Goal: Task Accomplishment & Management: Complete application form

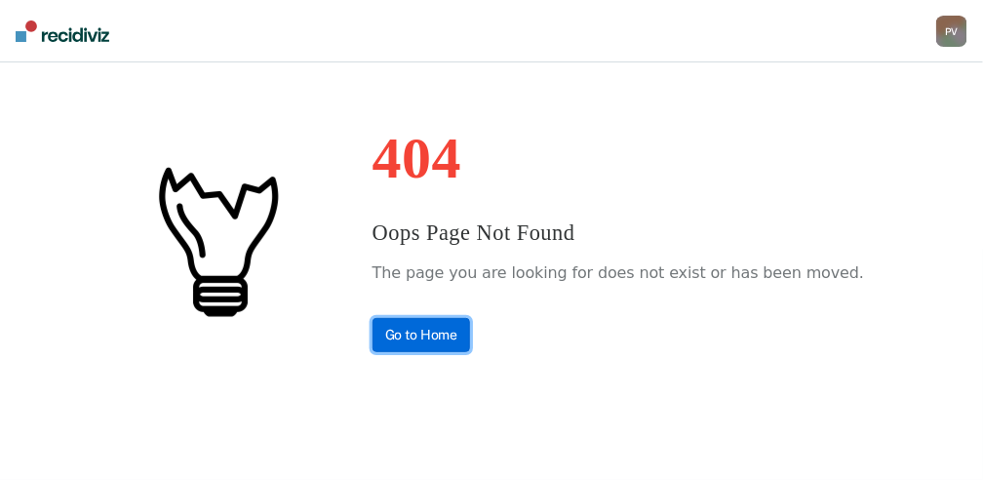
click at [439, 341] on link "Go to Home" at bounding box center [421, 335] width 98 height 34
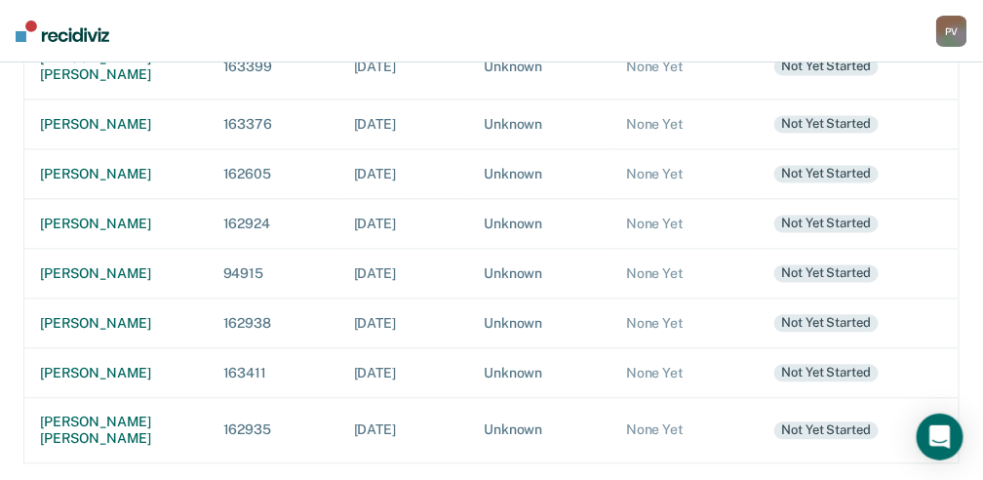
scroll to position [910, 0]
click at [117, 332] on div "[PERSON_NAME]" at bounding box center [116, 324] width 152 height 17
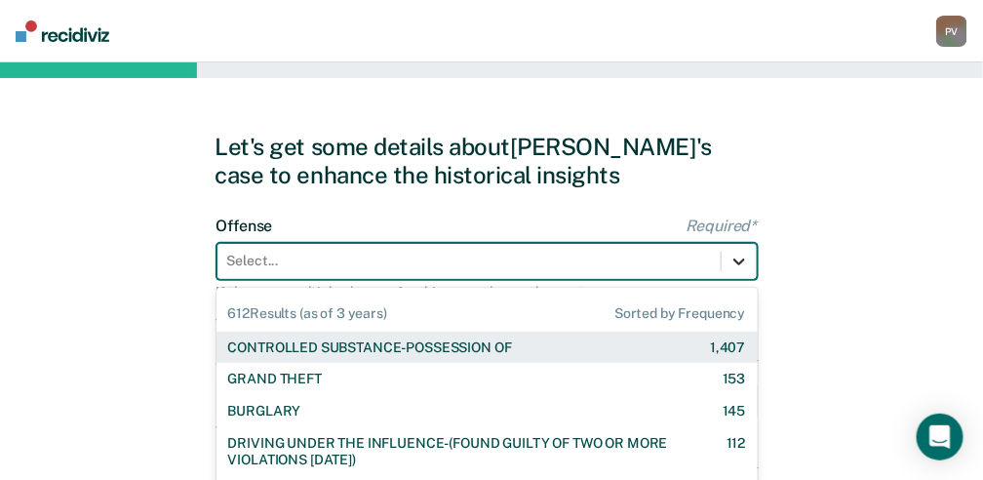
scroll to position [147, 0]
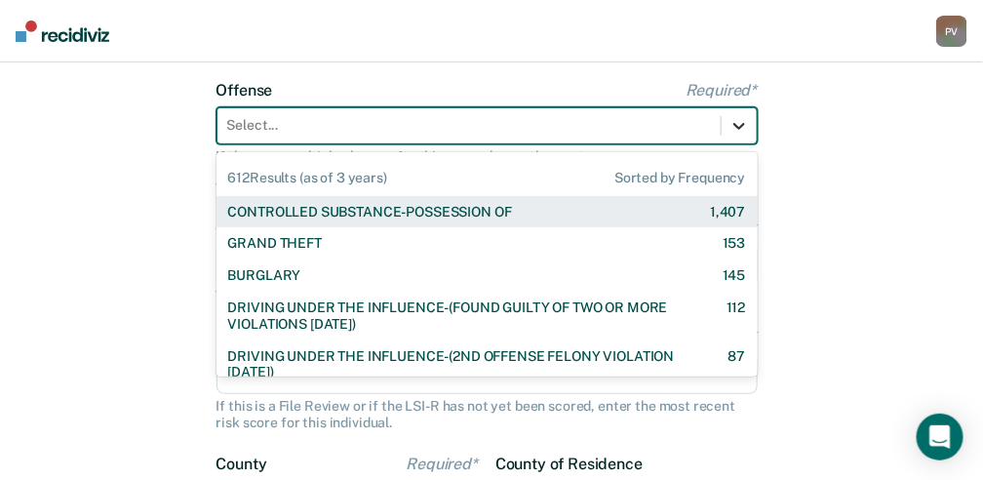
click at [737, 144] on div "612 results available. Use Up and Down to choose options, press Enter to select…" at bounding box center [486, 125] width 541 height 37
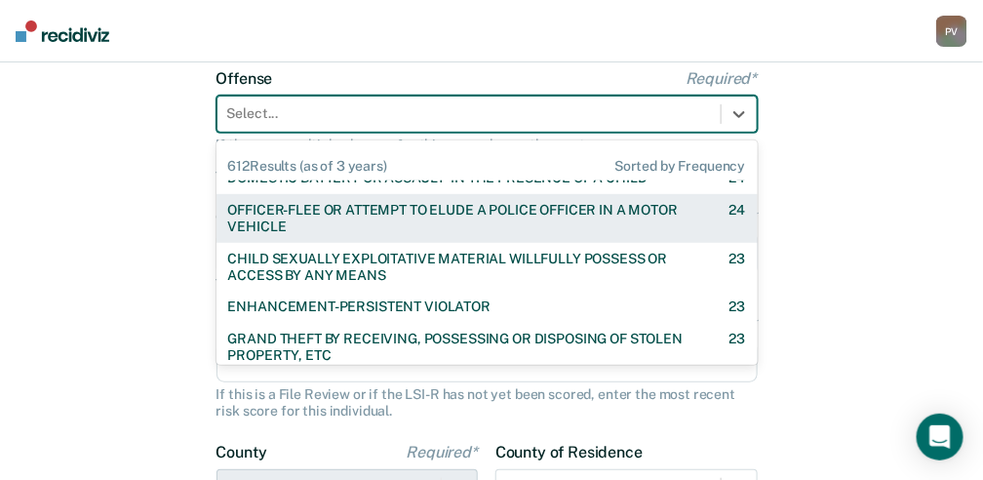
scroll to position [649, 0]
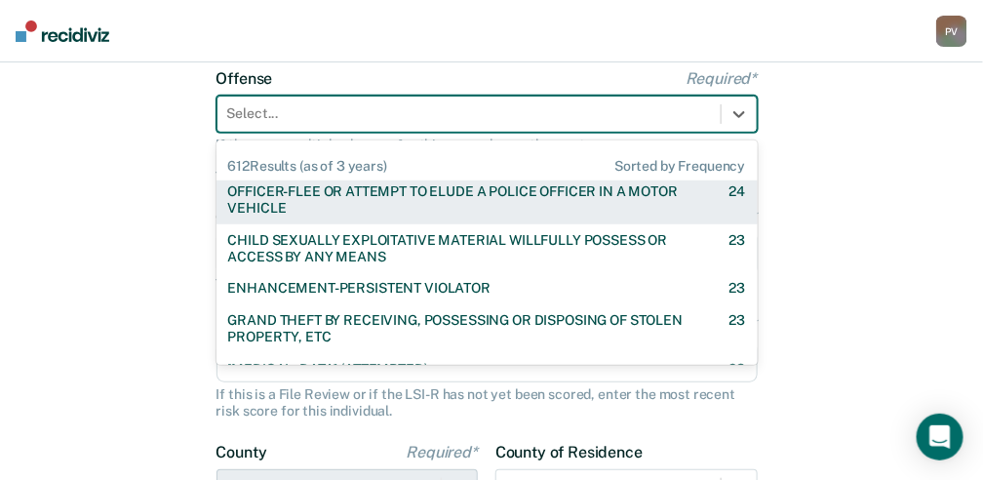
click at [361, 110] on div at bounding box center [469, 113] width 484 height 20
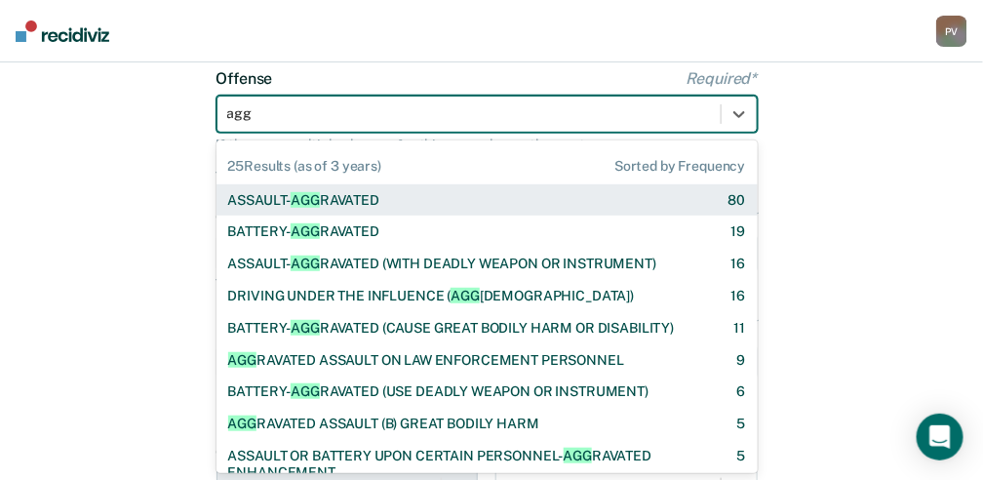
type input "aggr"
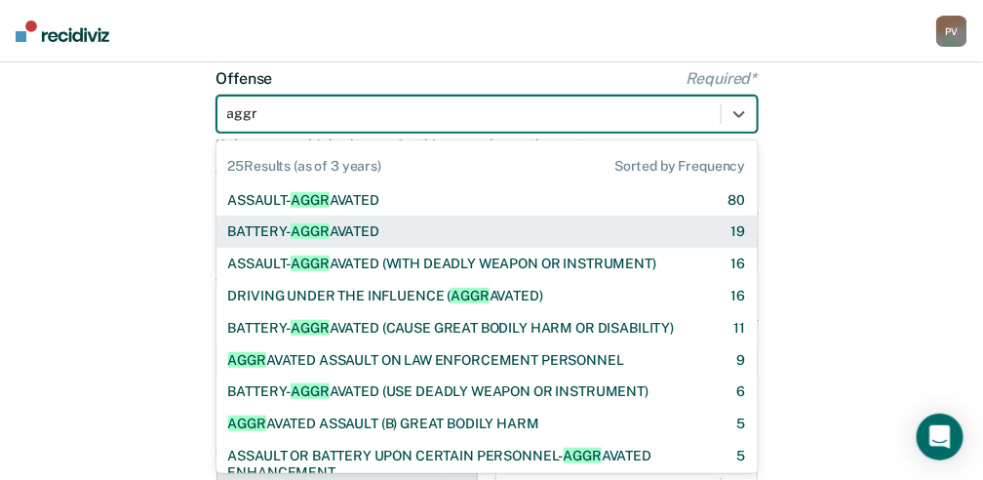
click at [343, 232] on div "BATTERY- AGGR AVATED" at bounding box center [304, 231] width 152 height 17
checkbox input "true"
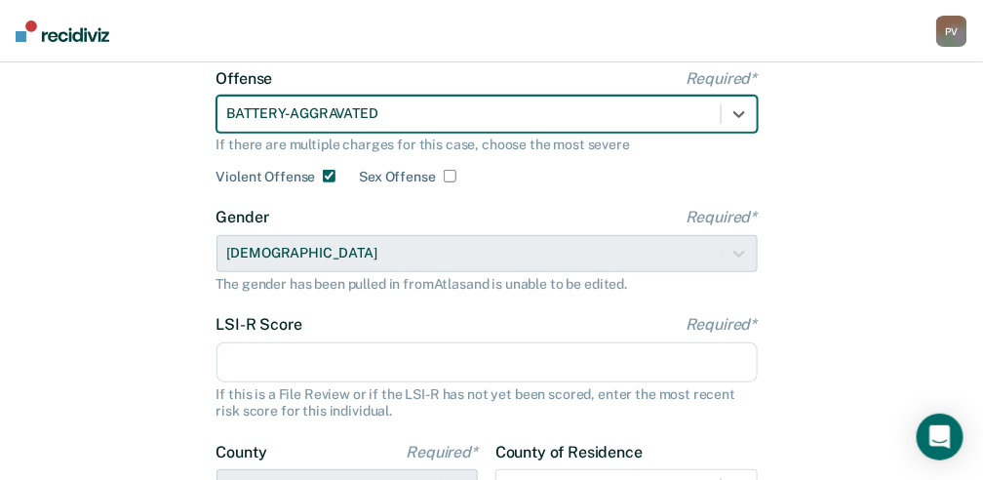
click at [310, 357] on input "LSI-R Score Required*" at bounding box center [486, 362] width 541 height 41
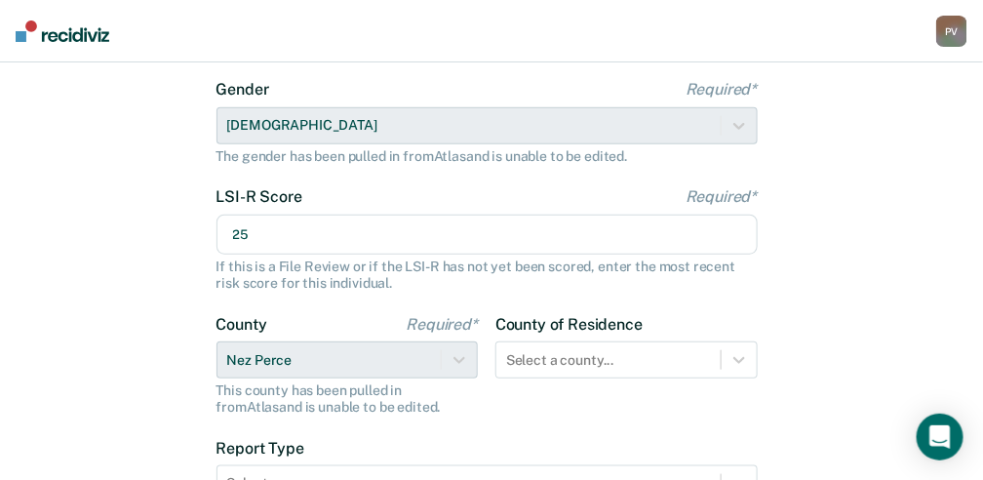
scroll to position [277, 0]
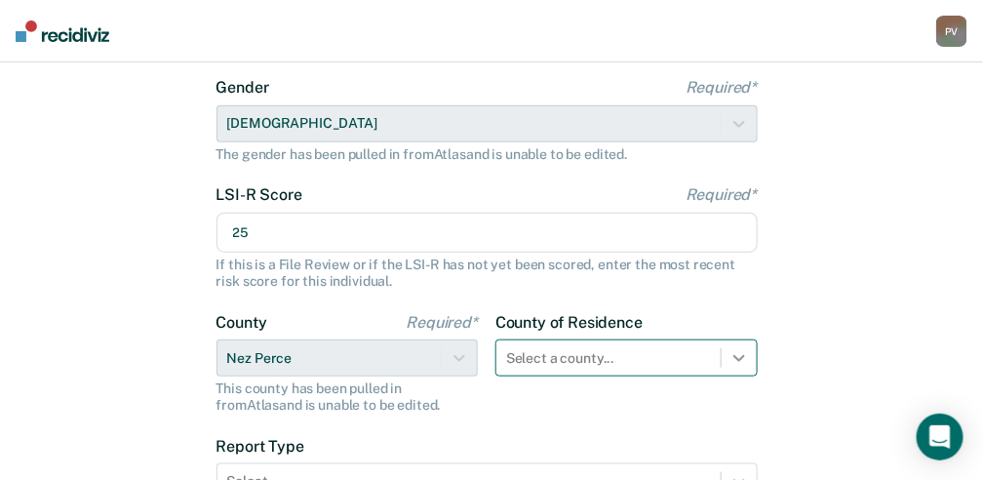
type input "25"
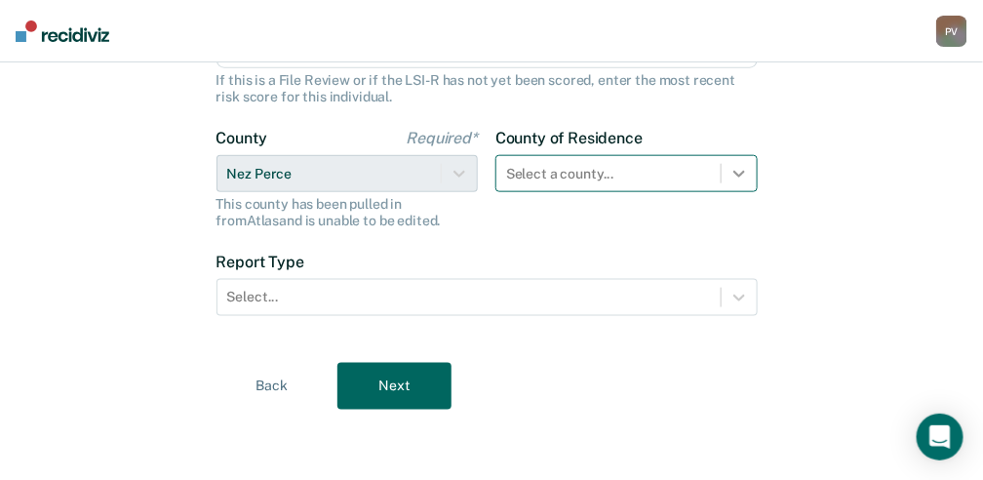
click at [740, 192] on div "Select a county..." at bounding box center [626, 173] width 262 height 37
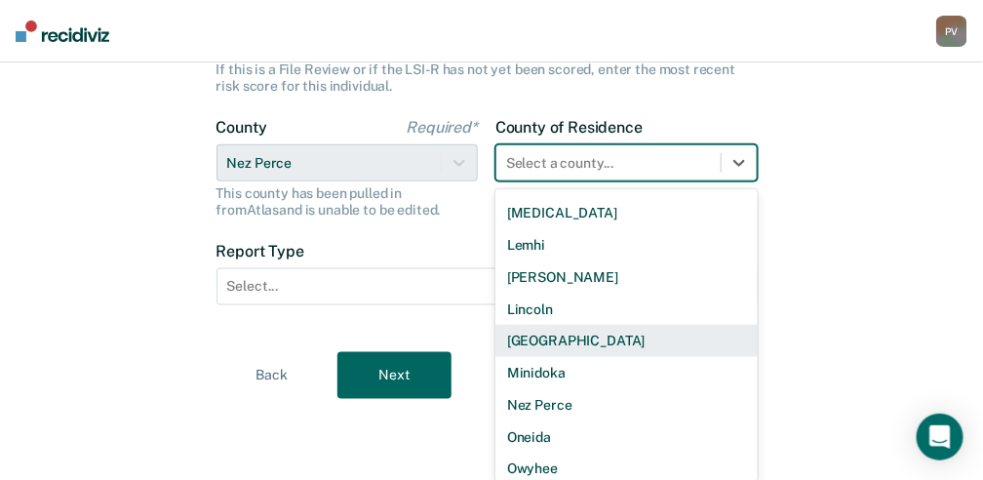
scroll to position [910, 0]
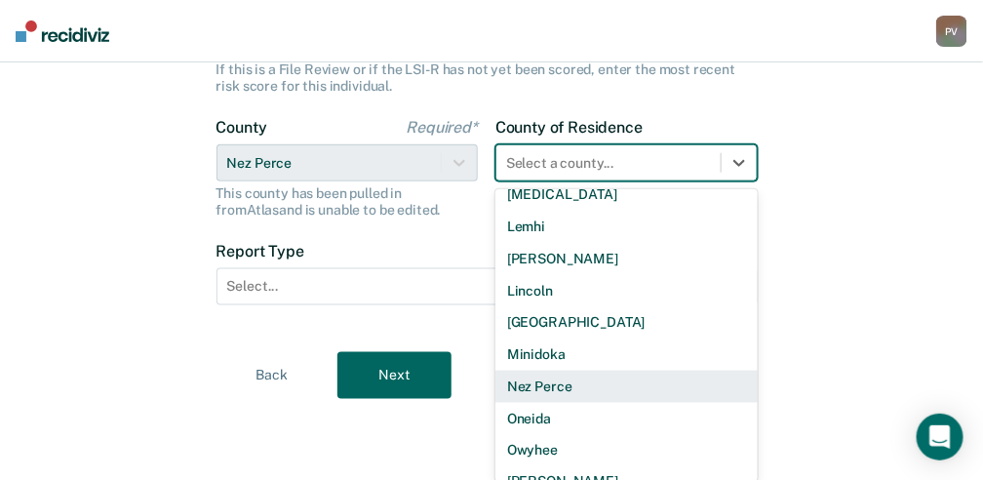
click at [684, 388] on div "Nez Perce" at bounding box center [626, 386] width 262 height 32
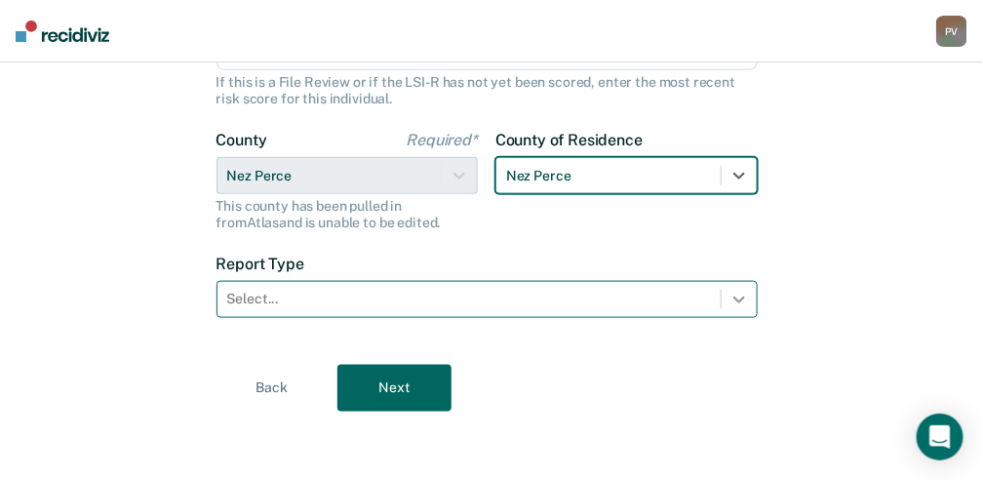
click at [737, 304] on icon at bounding box center [738, 299] width 19 height 19
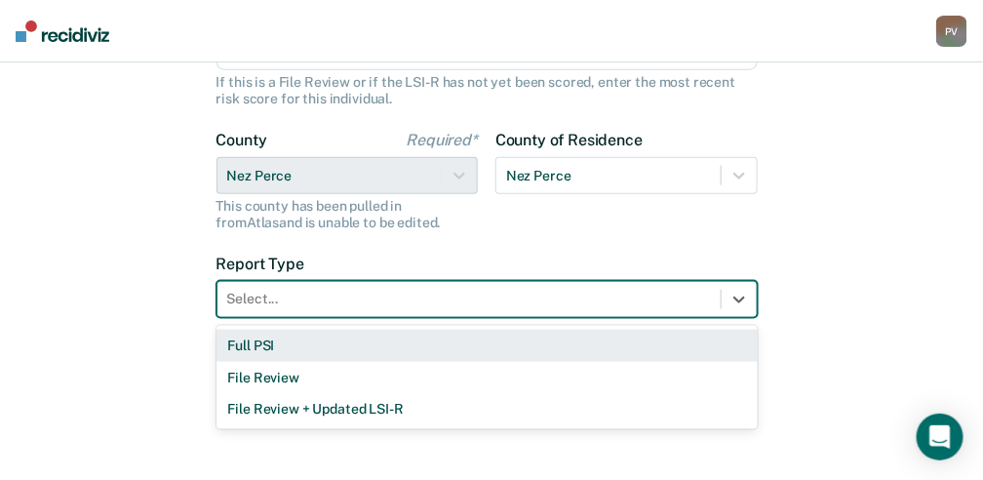
click at [509, 350] on div "Full PSI" at bounding box center [486, 346] width 541 height 32
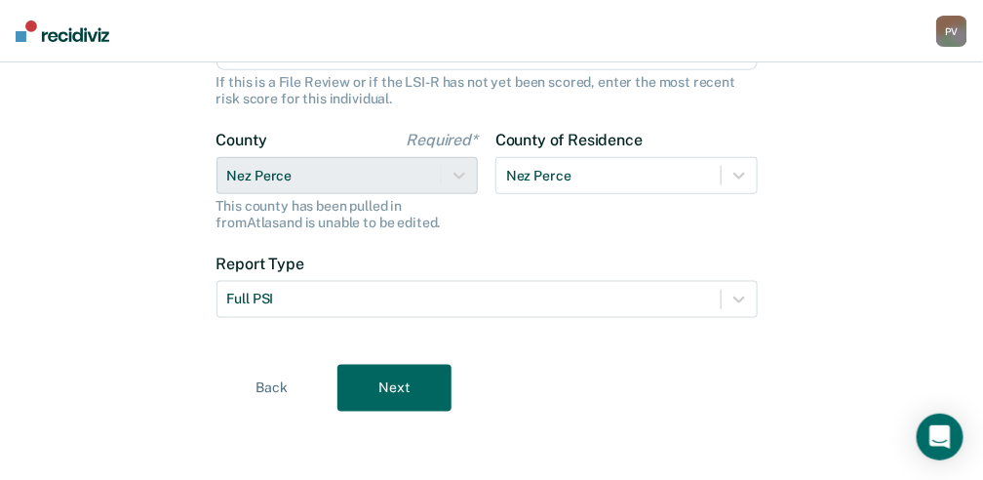
click at [408, 378] on button "Next" at bounding box center [394, 388] width 114 height 47
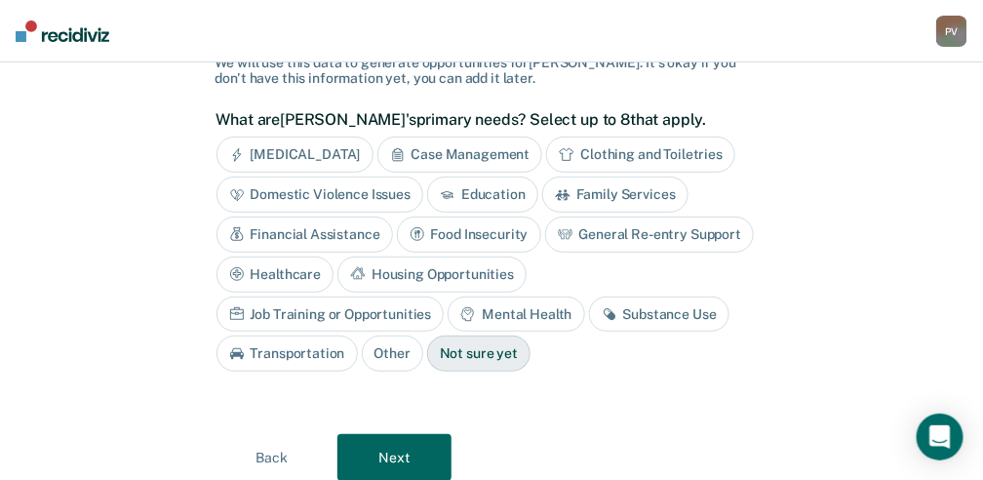
scroll to position [212, 0]
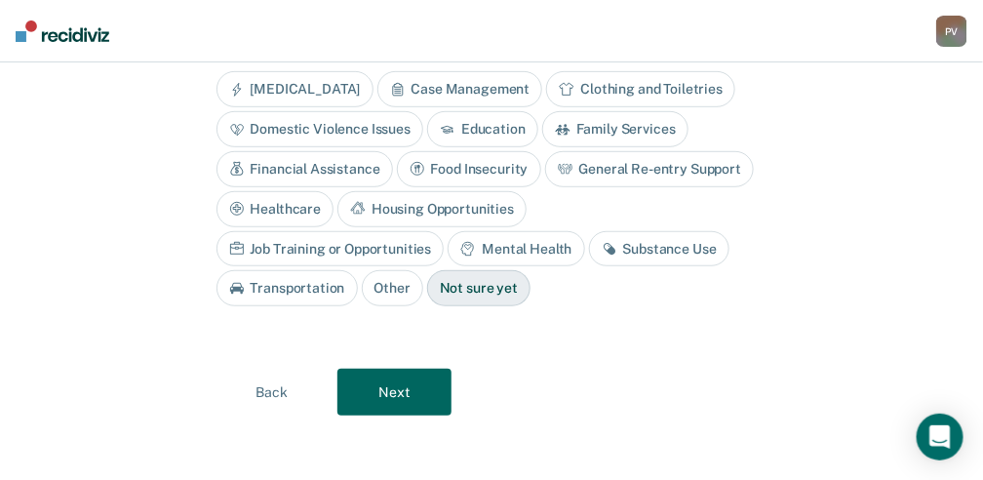
click at [383, 371] on button "Next" at bounding box center [394, 392] width 114 height 47
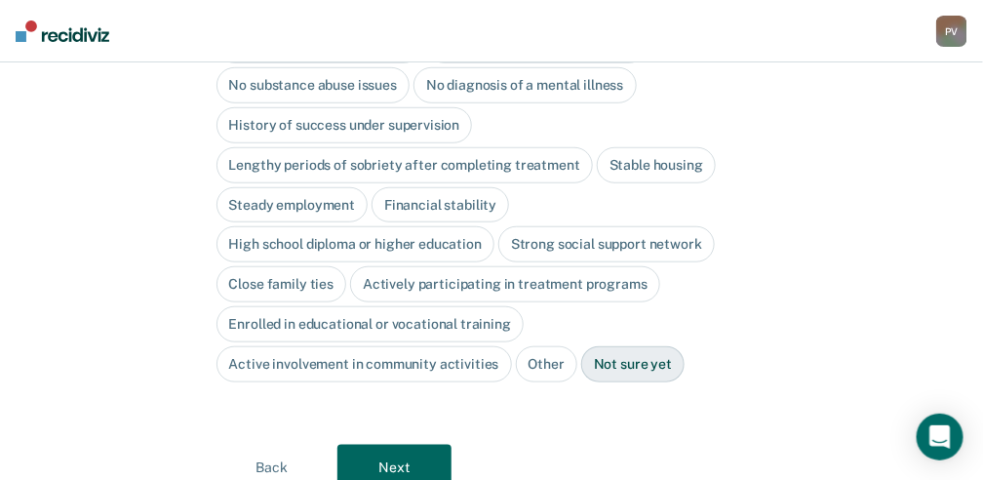
scroll to position [214, 0]
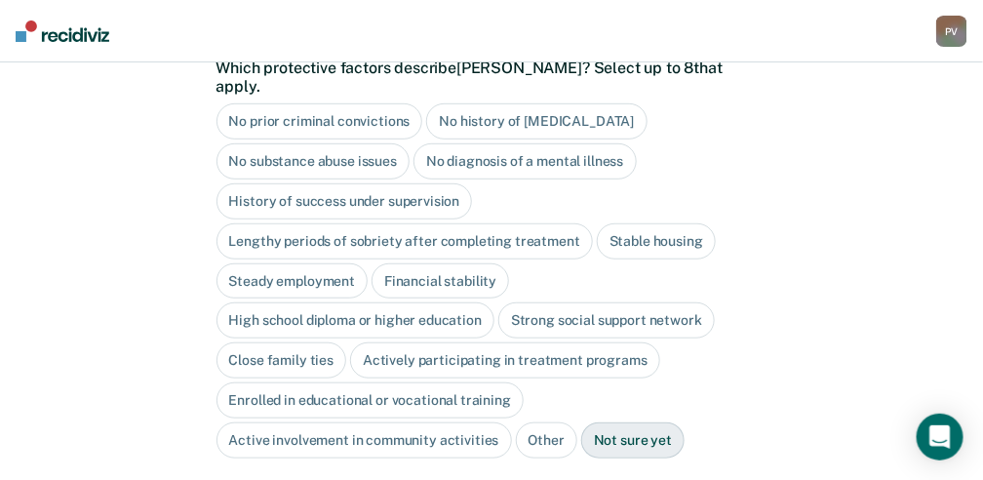
click at [530, 152] on div "No diagnosis of a mental illness" at bounding box center [524, 161] width 223 height 36
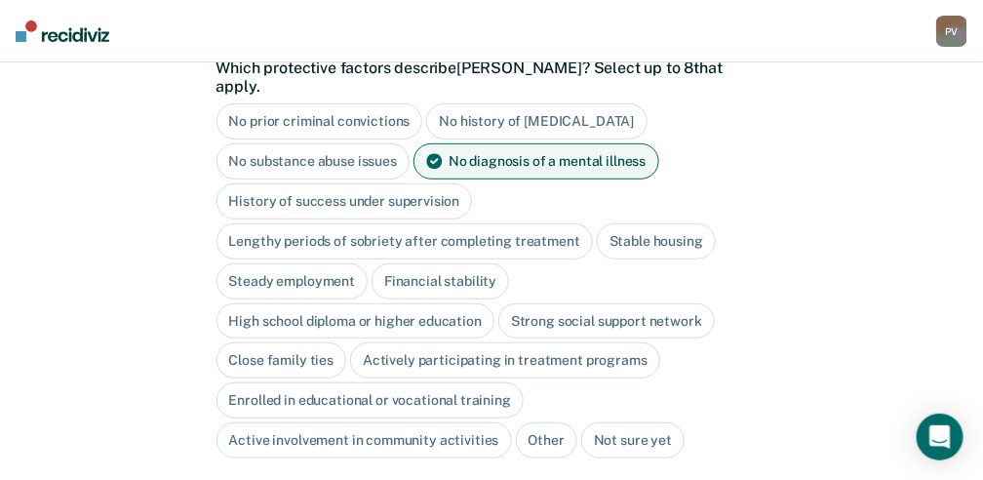
click at [372, 147] on div "No substance abuse issues" at bounding box center [313, 161] width 194 height 36
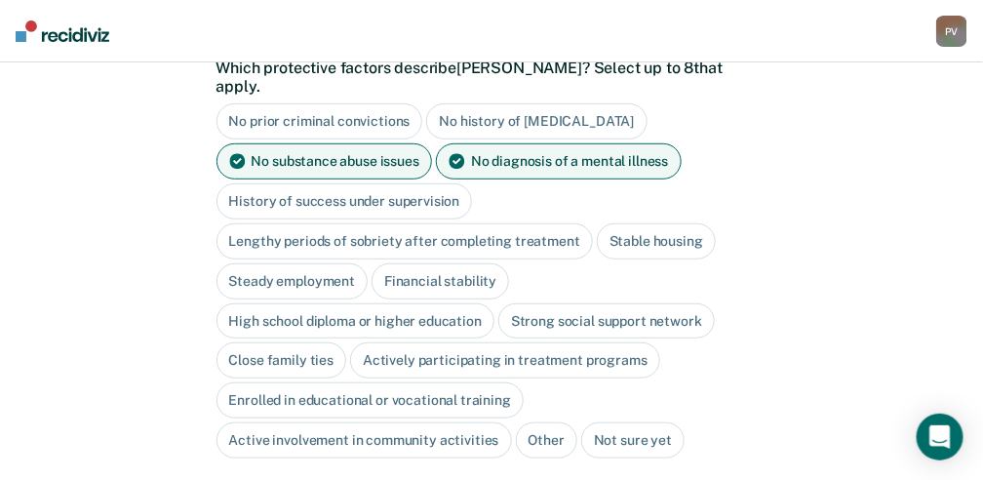
click at [349, 303] on div "High school diploma or higher education" at bounding box center [355, 321] width 279 height 36
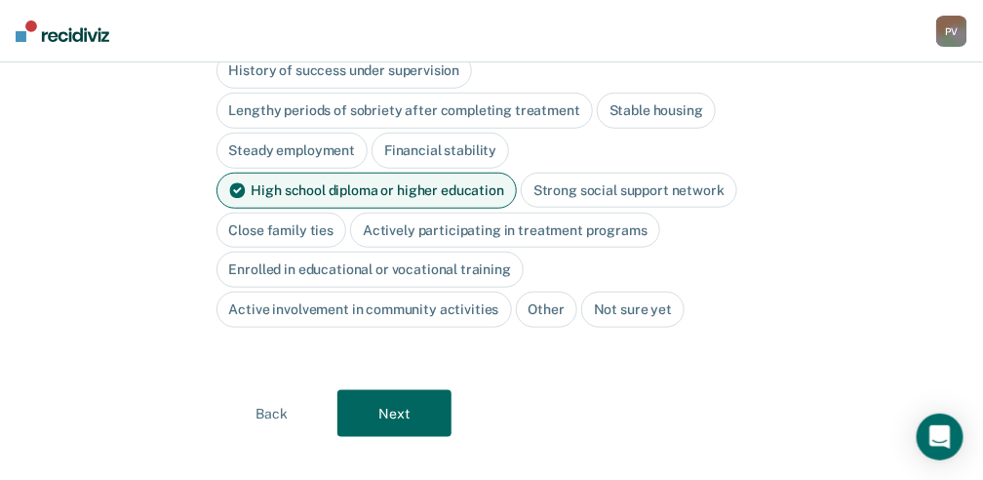
click at [406, 390] on button "Next" at bounding box center [394, 413] width 114 height 47
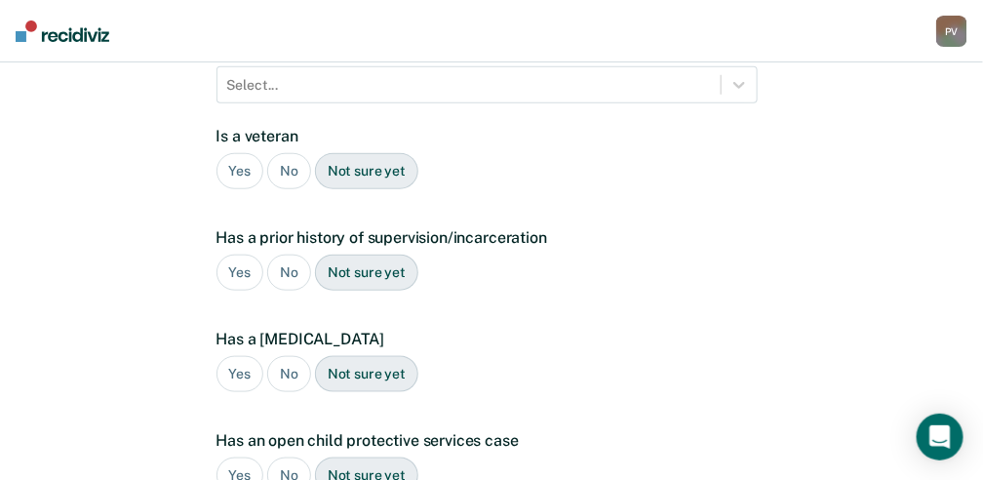
scroll to position [21, 0]
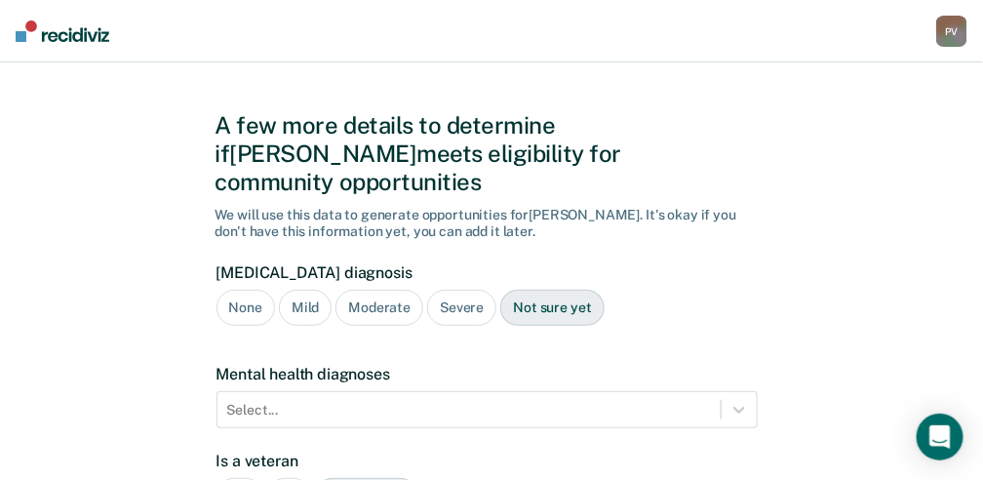
click at [241, 290] on div "None" at bounding box center [245, 308] width 58 height 36
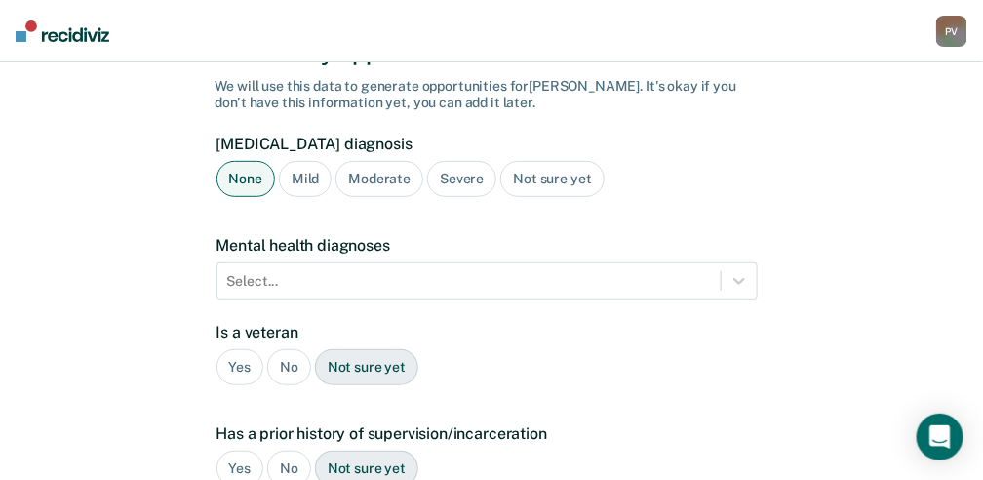
scroll to position [151, 0]
click at [292, 348] on div "No" at bounding box center [289, 366] width 44 height 36
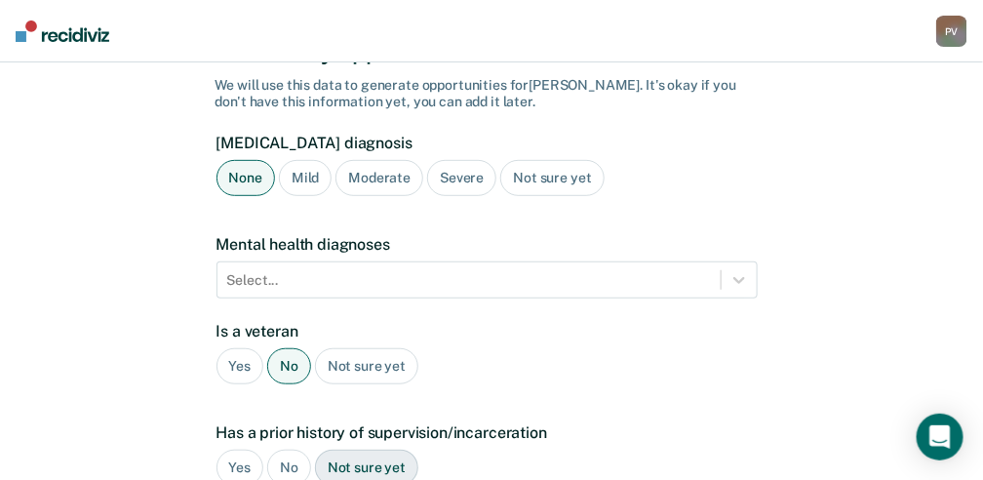
click at [227, 449] on div "Yes" at bounding box center [240, 467] width 48 height 36
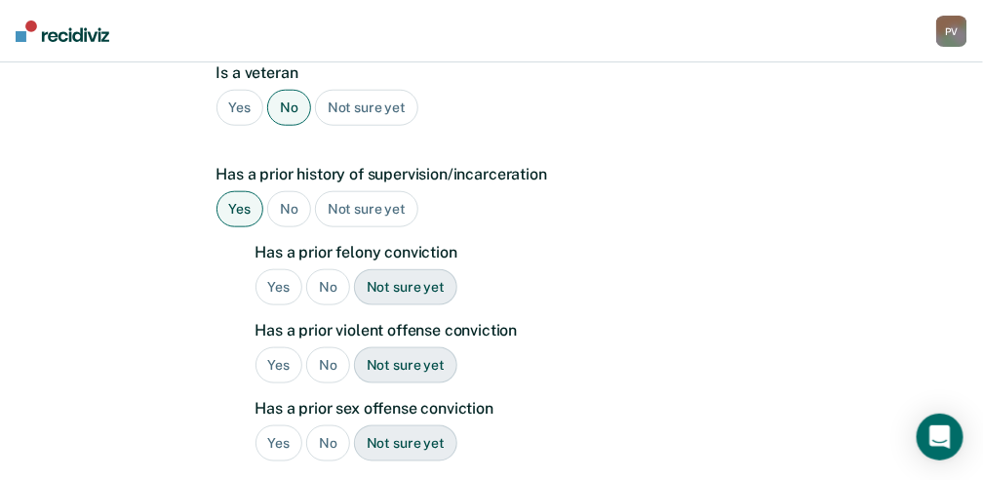
scroll to position [411, 0]
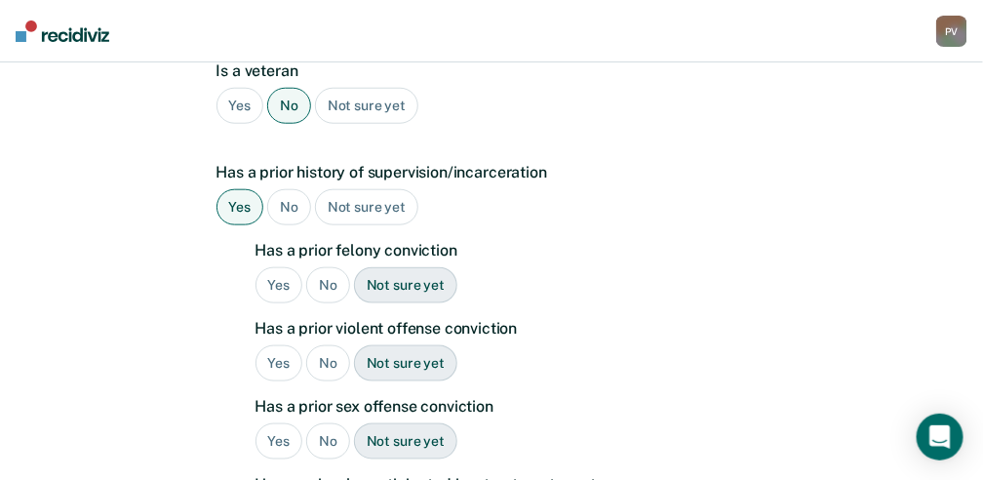
click at [287, 345] on div "Yes" at bounding box center [279, 363] width 48 height 36
click at [287, 267] on div "Yes" at bounding box center [279, 285] width 48 height 36
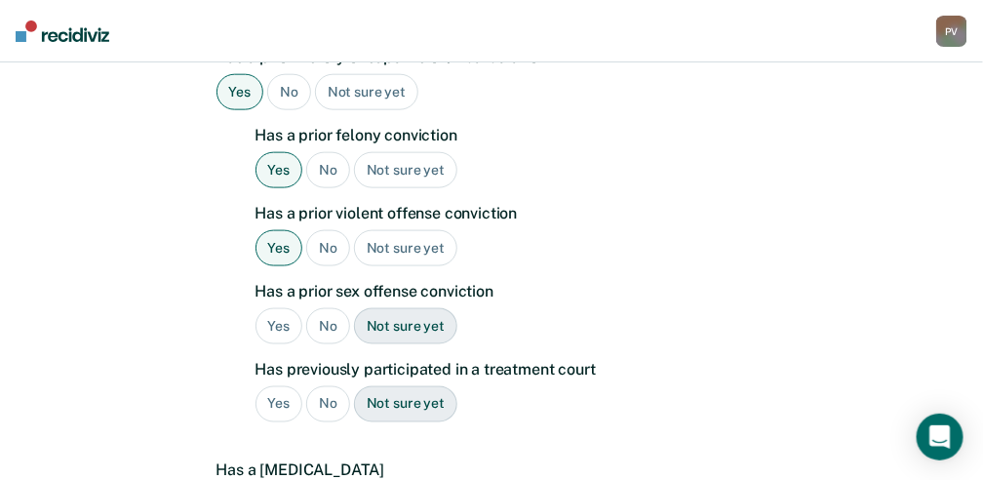
scroll to position [541, 0]
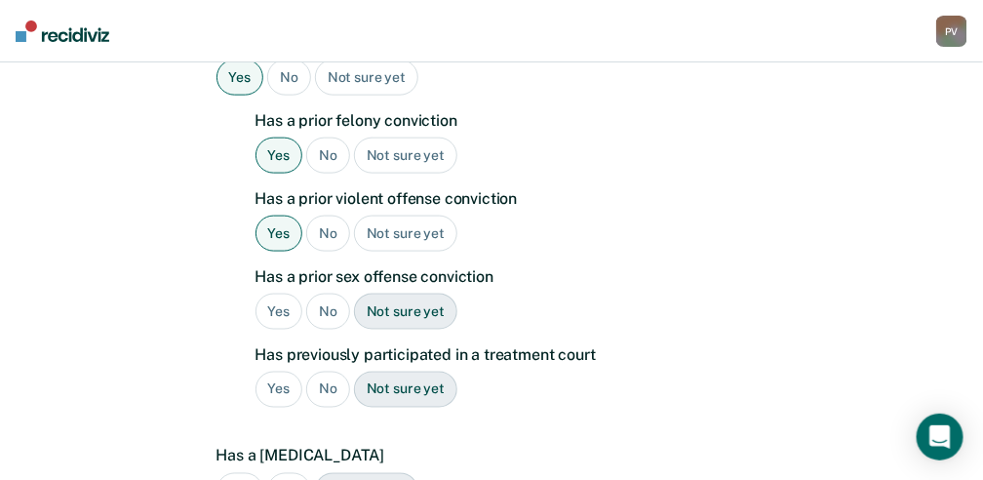
click at [319, 293] on div "No" at bounding box center [328, 311] width 44 height 36
click at [318, 371] on div "No" at bounding box center [328, 389] width 44 height 36
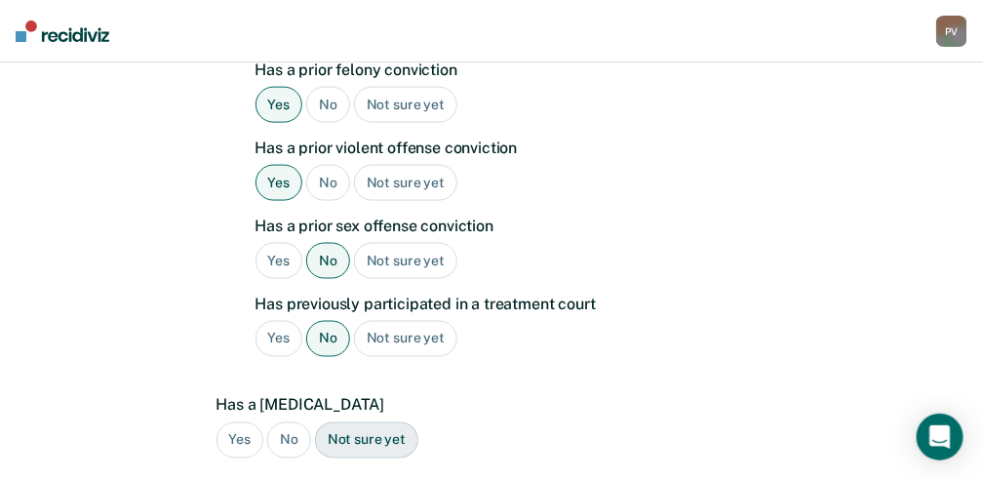
scroll to position [672, 0]
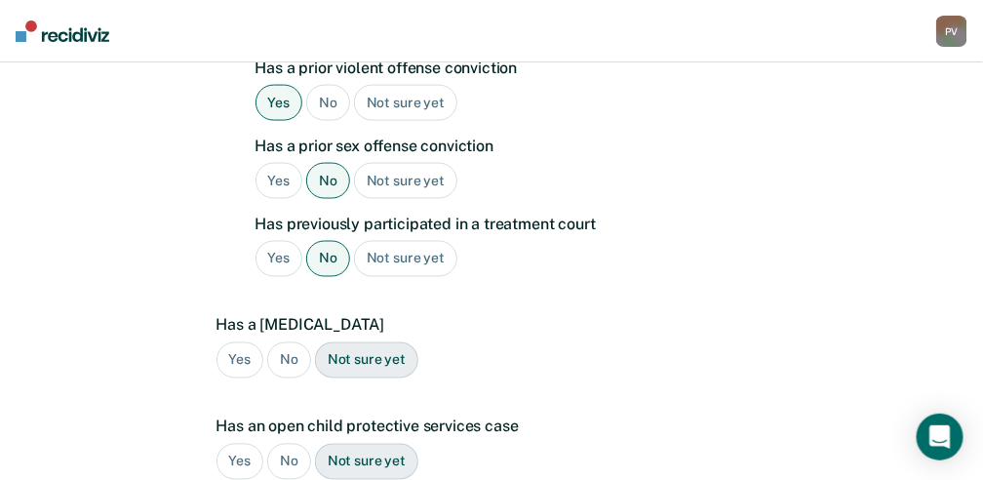
click at [292, 342] on div "No" at bounding box center [289, 360] width 44 height 36
click at [289, 444] on div "No" at bounding box center [289, 462] width 44 height 36
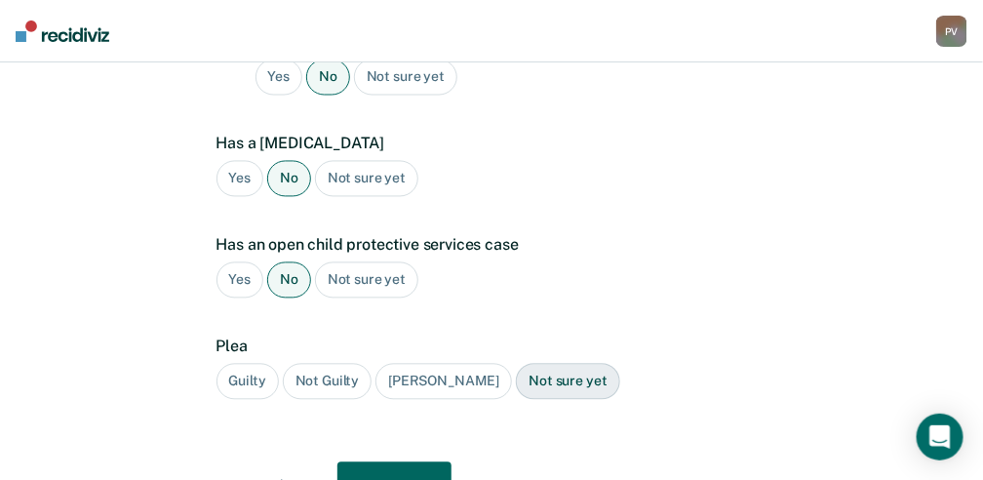
scroll to position [867, 0]
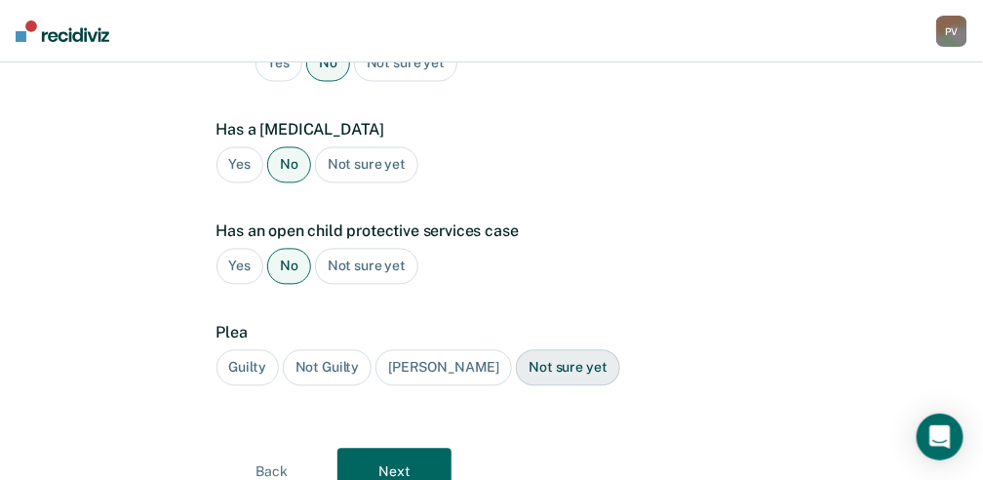
click at [246, 350] on div "Guilty" at bounding box center [247, 368] width 62 height 36
click at [410, 448] on button "Next" at bounding box center [394, 471] width 114 height 47
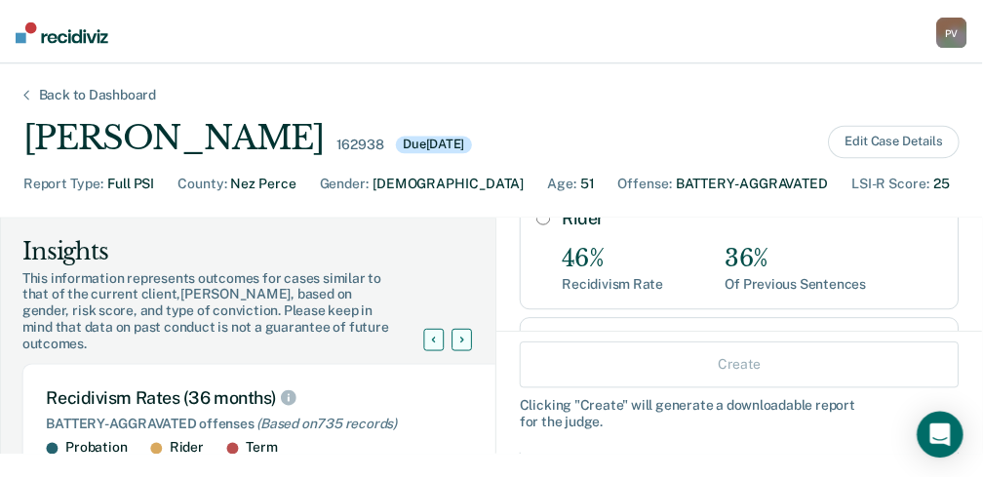
scroll to position [325, 0]
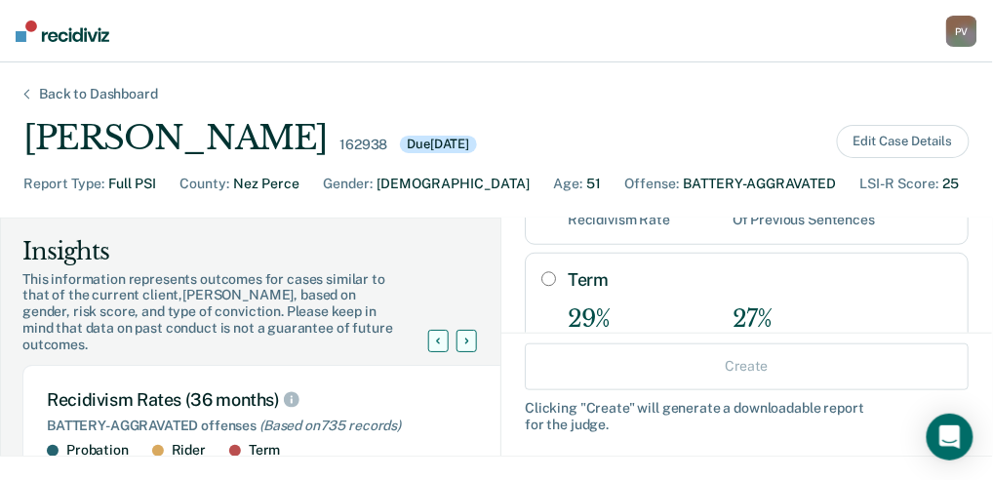
click at [541, 271] on input "Term" at bounding box center [548, 279] width 15 height 16
radio input "true"
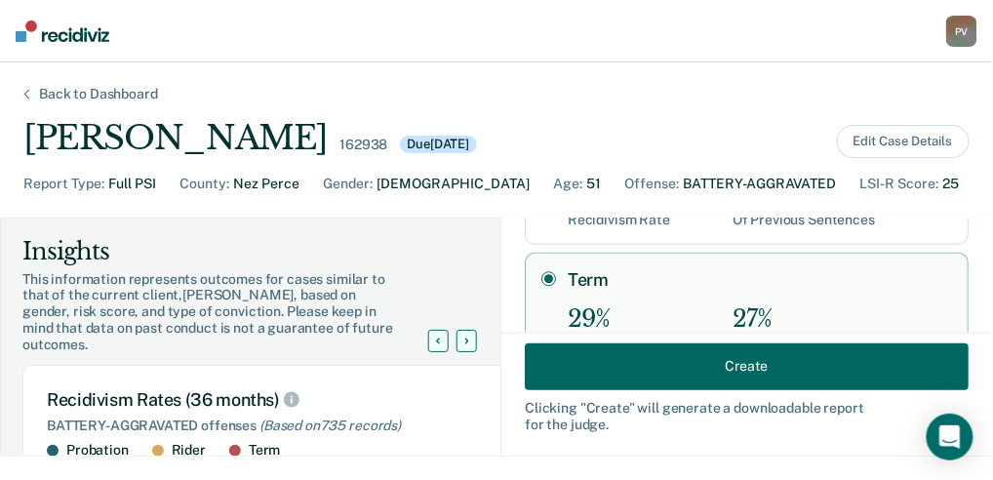
click at [665, 372] on button "Create" at bounding box center [747, 365] width 444 height 47
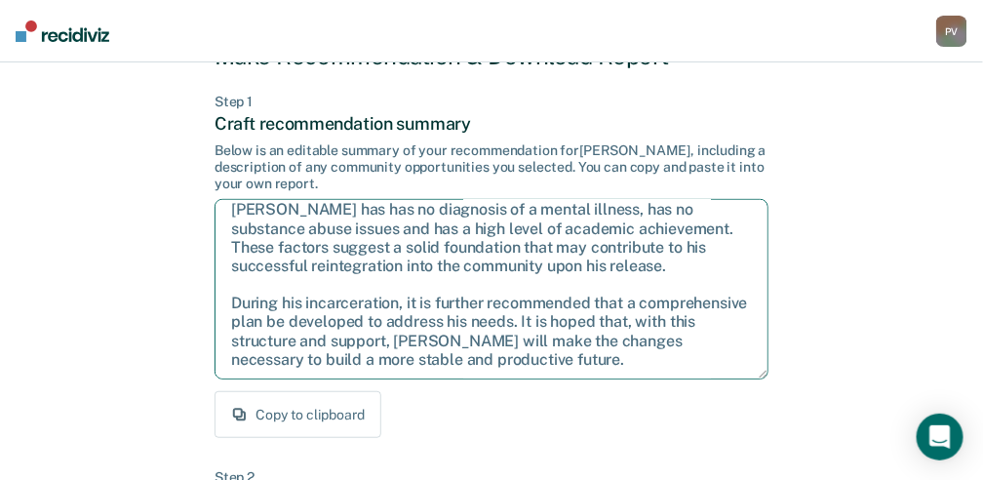
scroll to position [195, 0]
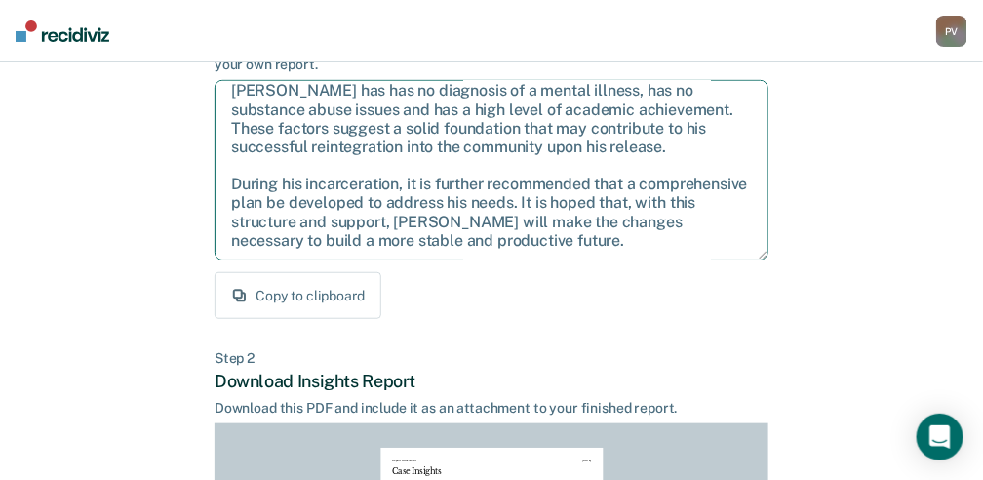
drag, startPoint x: 229, startPoint y: 296, endPoint x: 748, endPoint y: 267, distance: 519.5
click at [748, 267] on div "Step 1 Craft recommendation summary Below is an editable summary of your recomm…" at bounding box center [491, 147] width 554 height 345
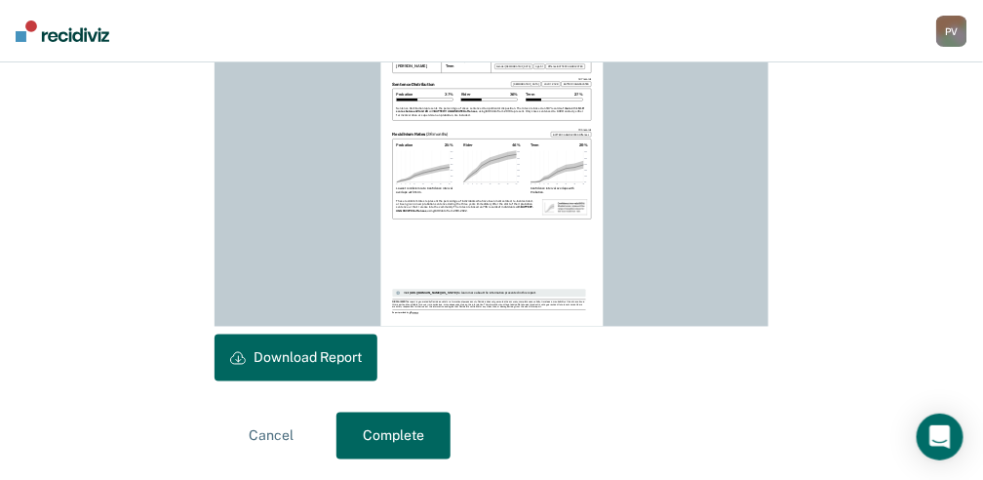
scroll to position [632, 0]
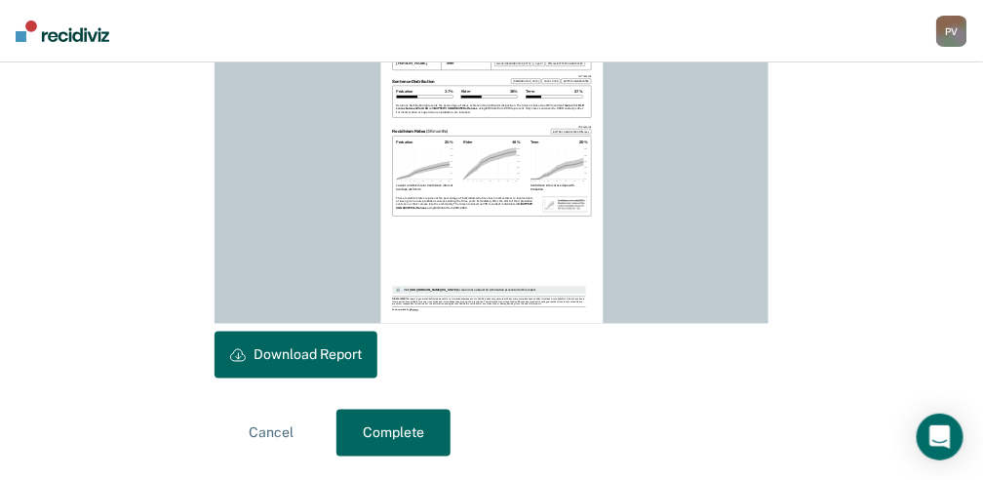
click at [305, 359] on button "Download Report" at bounding box center [295, 354] width 163 height 47
click at [401, 442] on button "Complete" at bounding box center [393, 432] width 114 height 47
